Goal: Check status: Check status

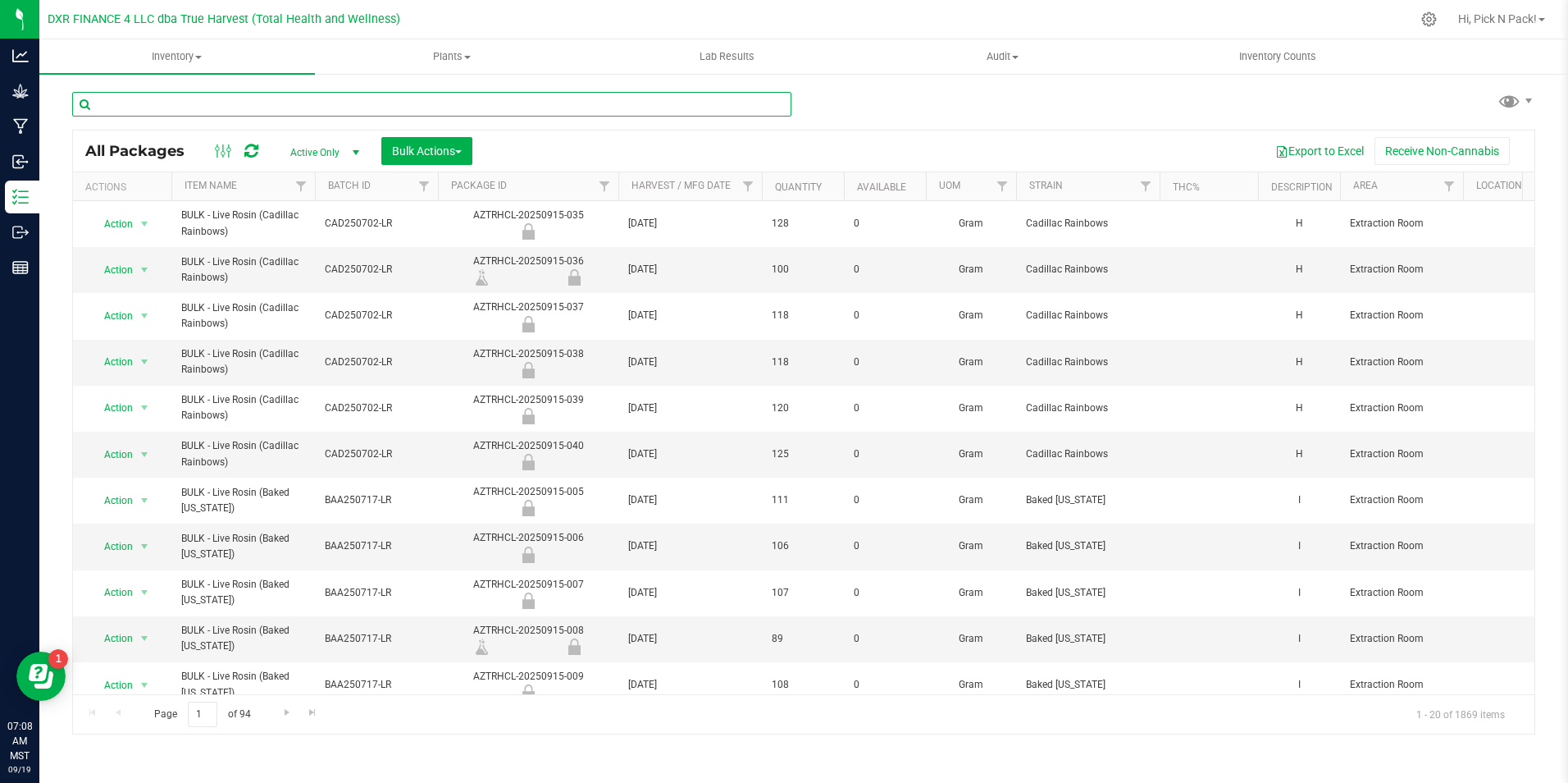
paste input "MP-20250915184918-2946"
type input "MP-20250915184918-2946"
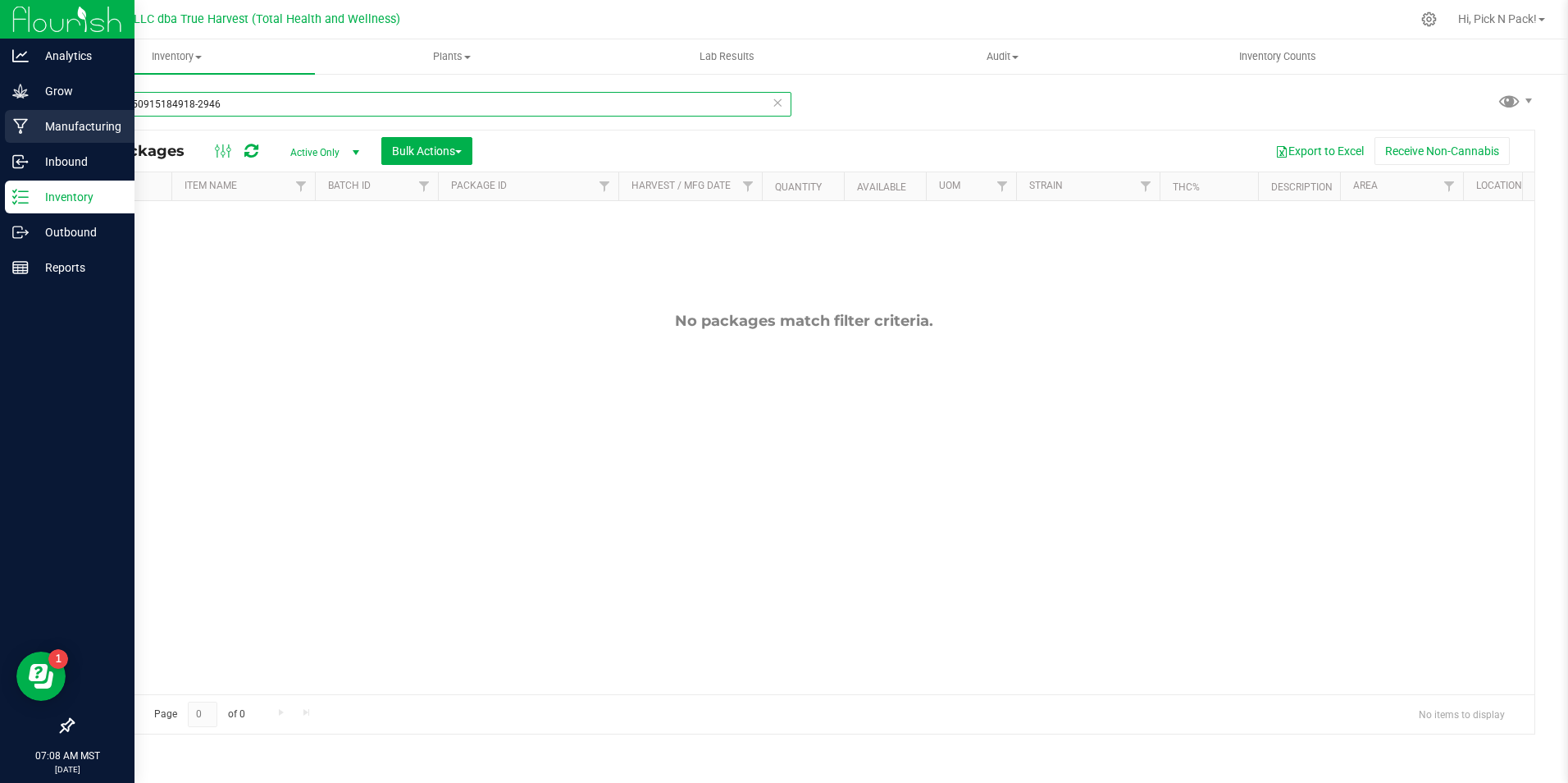
drag, startPoint x: 238, startPoint y: 108, endPoint x: 21, endPoint y: 110, distance: 217.0
click at [21, 110] on div "Analytics Grow Manufacturing Inbound Inventory Outbound Reports 07:08 AM MST [D…" at bounding box center [784, 392] width 1568 height 783
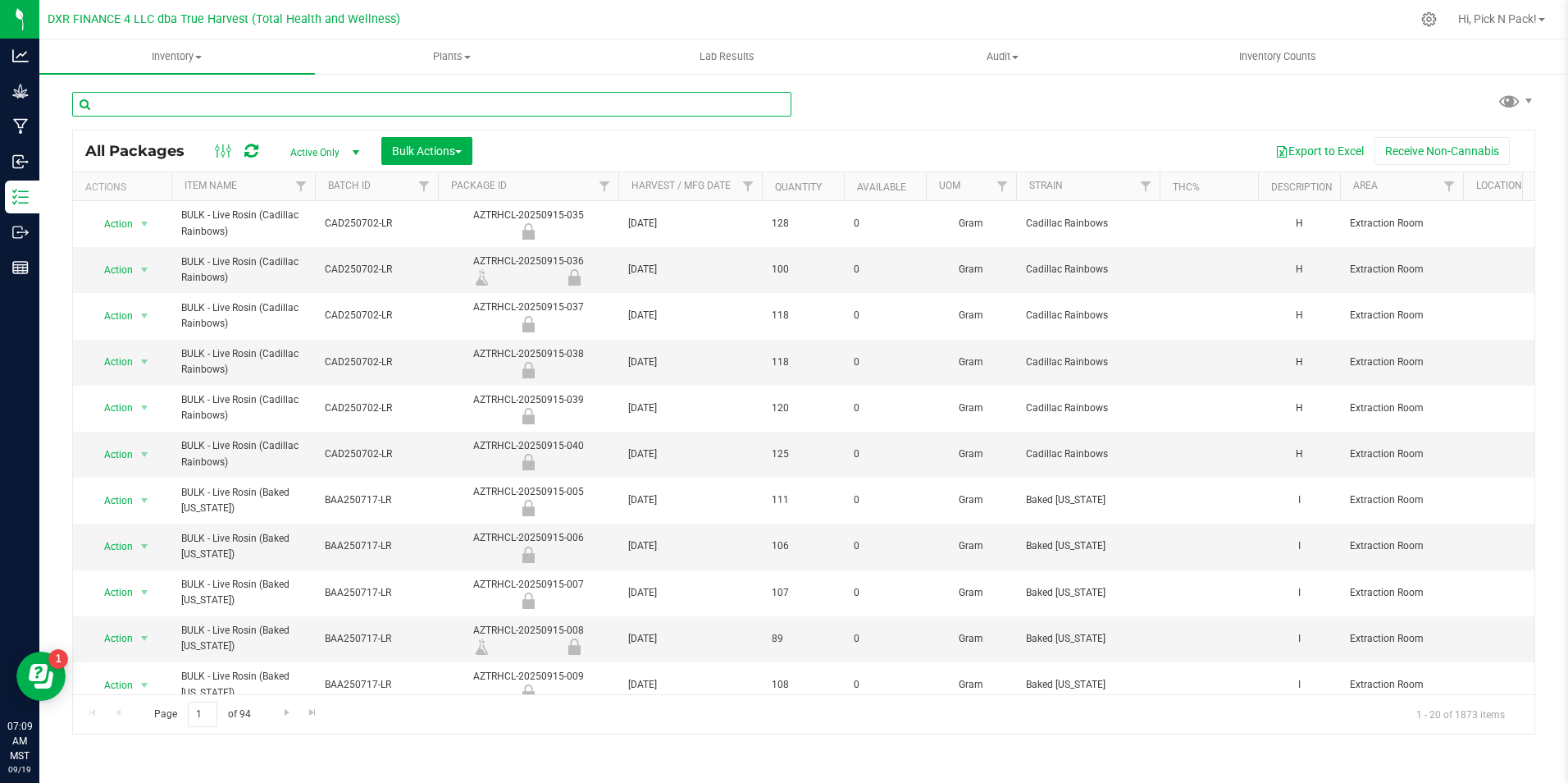
paste input "AZTRHCL-20250826-062"
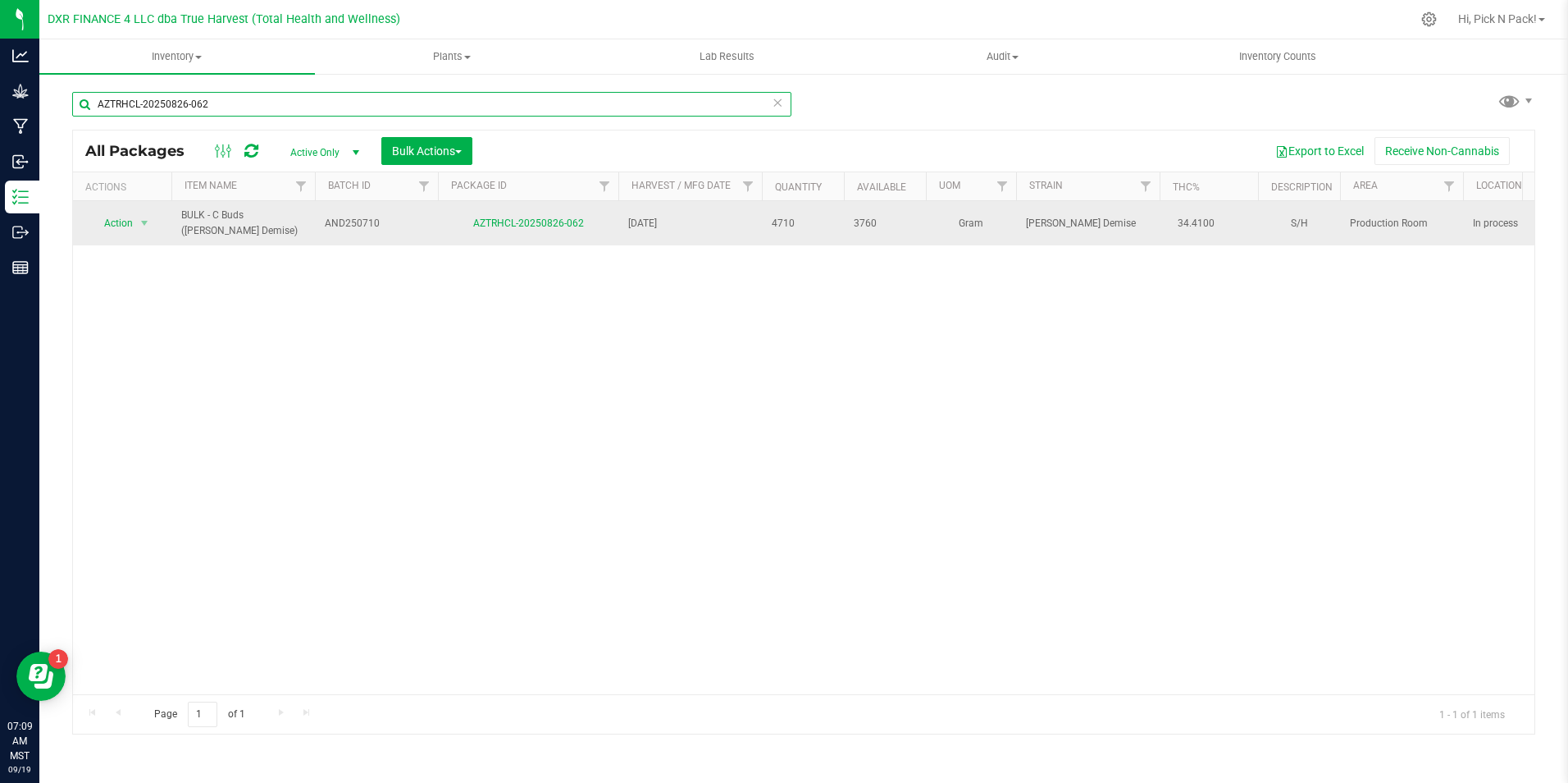
type input "AZTRHCL-20250826-062"
drag, startPoint x: 219, startPoint y: 232, endPoint x: 179, endPoint y: 219, distance: 42.1
click at [179, 219] on td "BULK - C Buds ([PERSON_NAME] Demise)" at bounding box center [243, 223] width 144 height 45
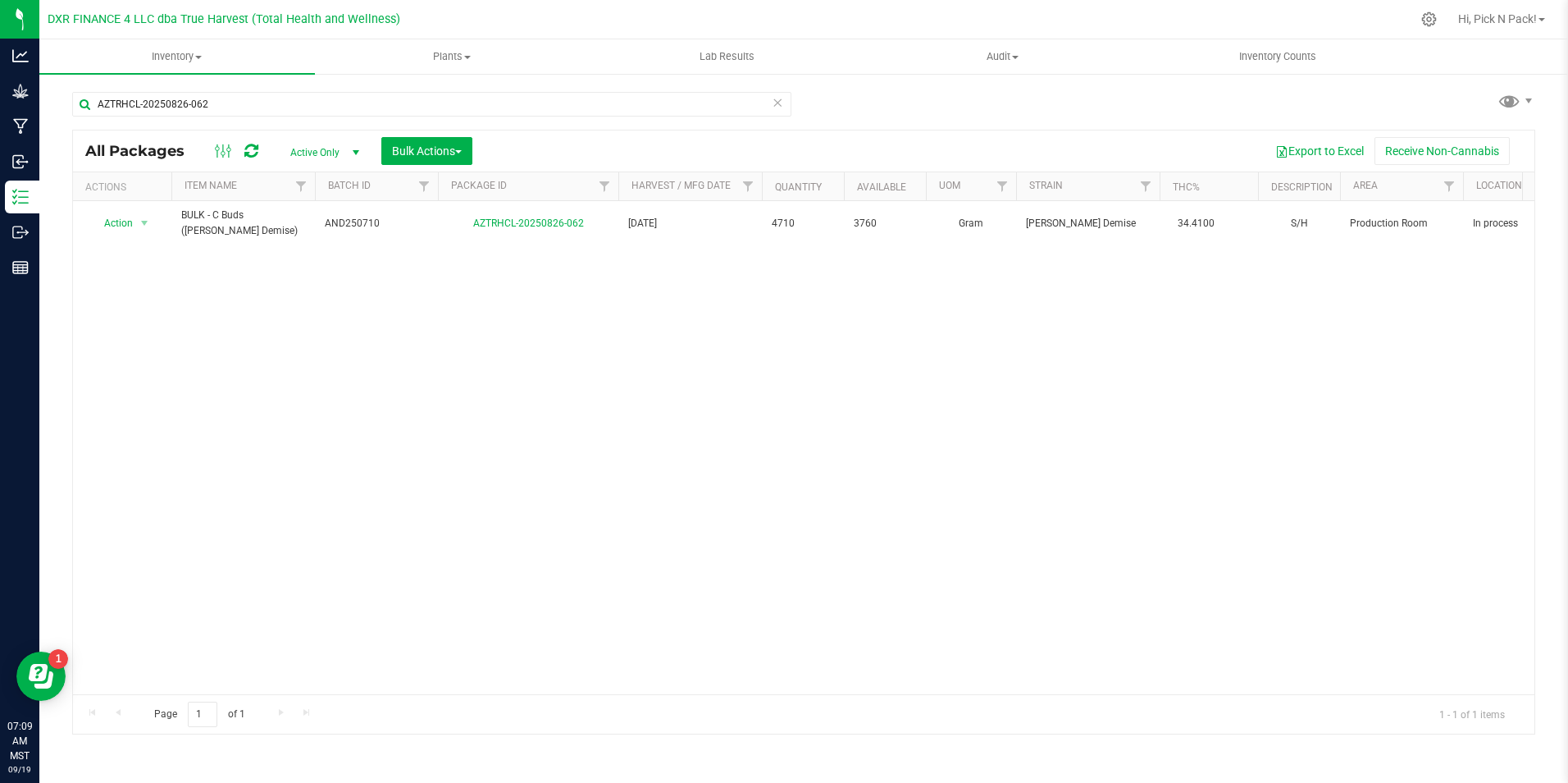
copy span "BULK - C Buds ([PERSON_NAME] Demise)"
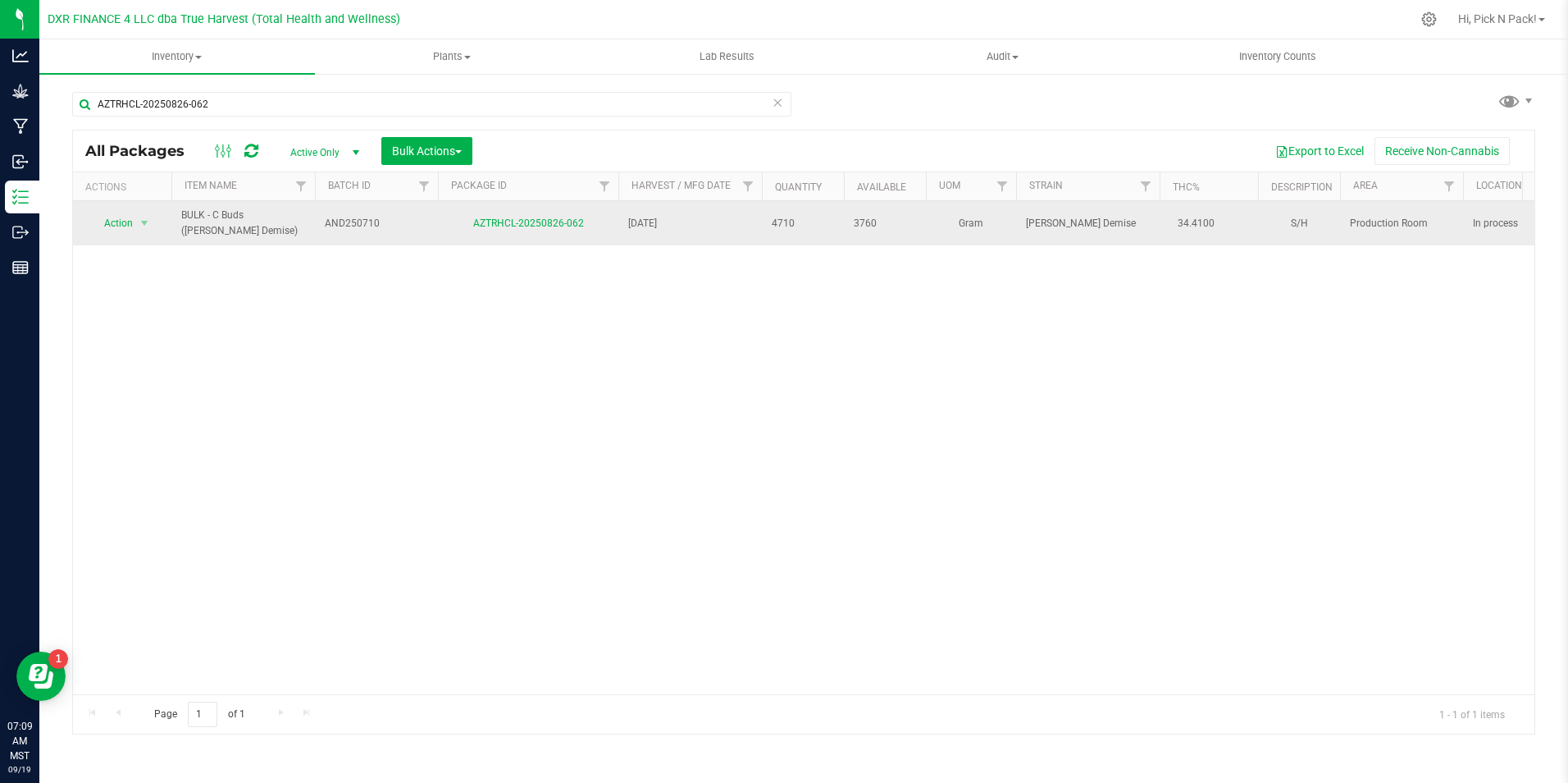
click at [401, 227] on span "AND250710" at bounding box center [376, 224] width 103 height 16
click at [461, 364] on div "Action Action Adjust qty Create package Edit attributes Global inventory Locate…" at bounding box center [802, 447] width 1461 height 493
